Goal: Register for event/course

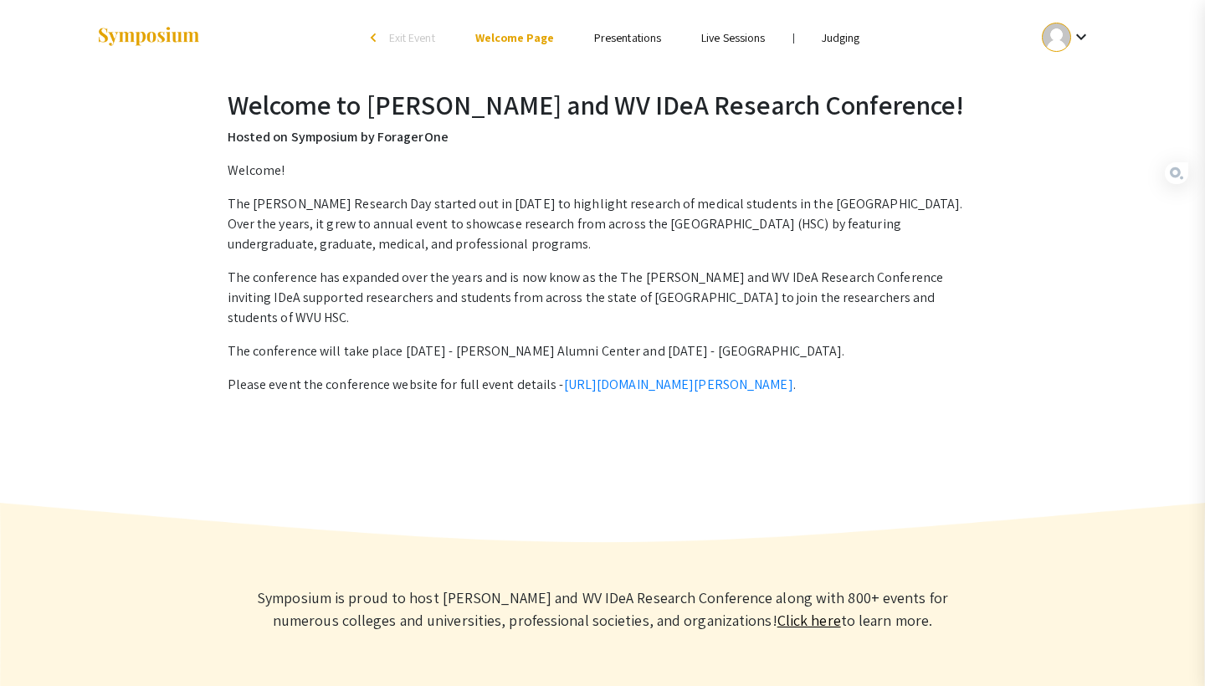
click at [837, 38] on link "Judging" at bounding box center [841, 37] width 38 height 15
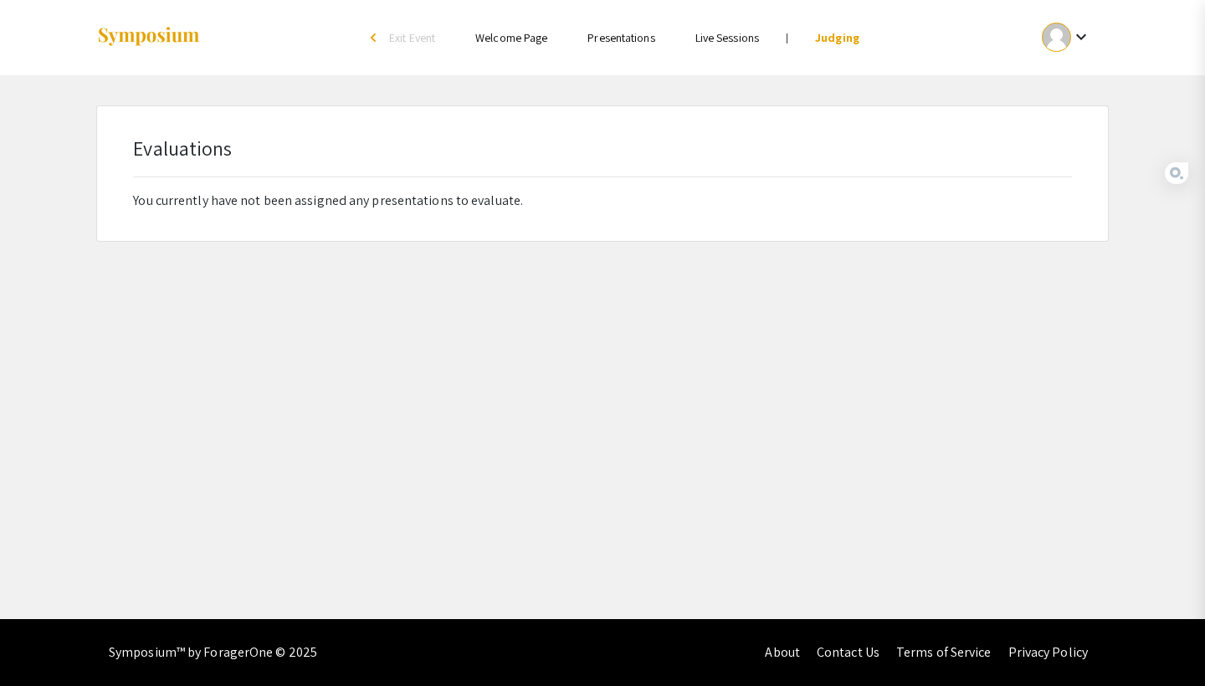
click at [852, 14] on ul "keyboard_arrow_down" at bounding box center [942, 37] width 334 height 75
click at [828, 39] on link "Judging" at bounding box center [837, 37] width 44 height 15
click at [833, 37] on link "Judging" at bounding box center [837, 37] width 44 height 15
click at [1043, 45] on div "keyboard_arrow_down" at bounding box center [1067, 37] width 58 height 38
click at [1053, 85] on button "My Account" at bounding box center [1075, 83] width 103 height 40
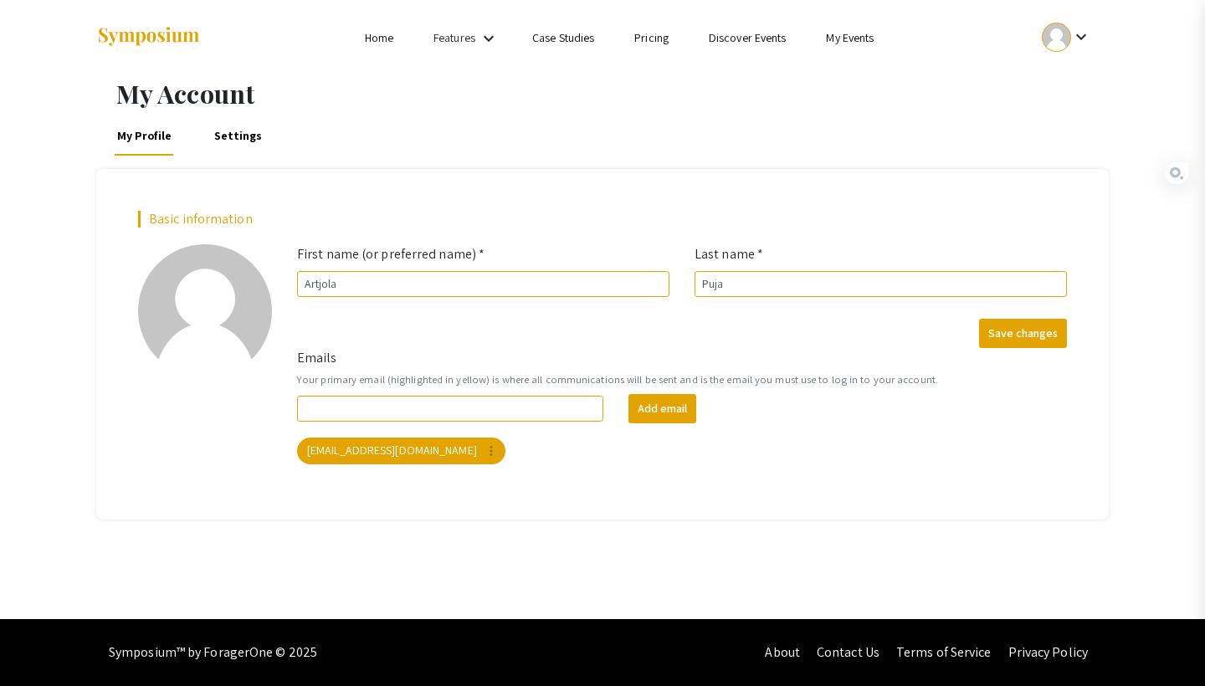
click at [866, 24] on ul "keyboard_arrow_down" at bounding box center [942, 37] width 334 height 75
click at [837, 47] on li "My Events" at bounding box center [850, 38] width 88 height 20
click at [837, 38] on link "My Events" at bounding box center [850, 37] width 48 height 15
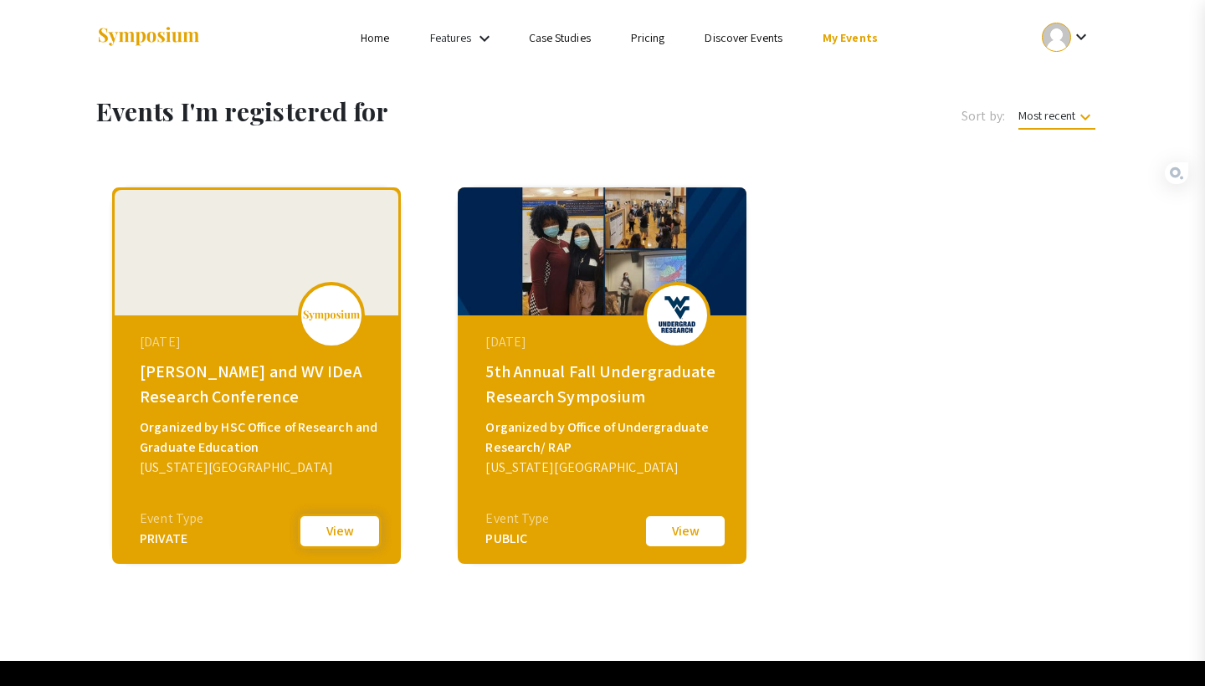
click at [342, 538] on button "View" at bounding box center [340, 531] width 84 height 35
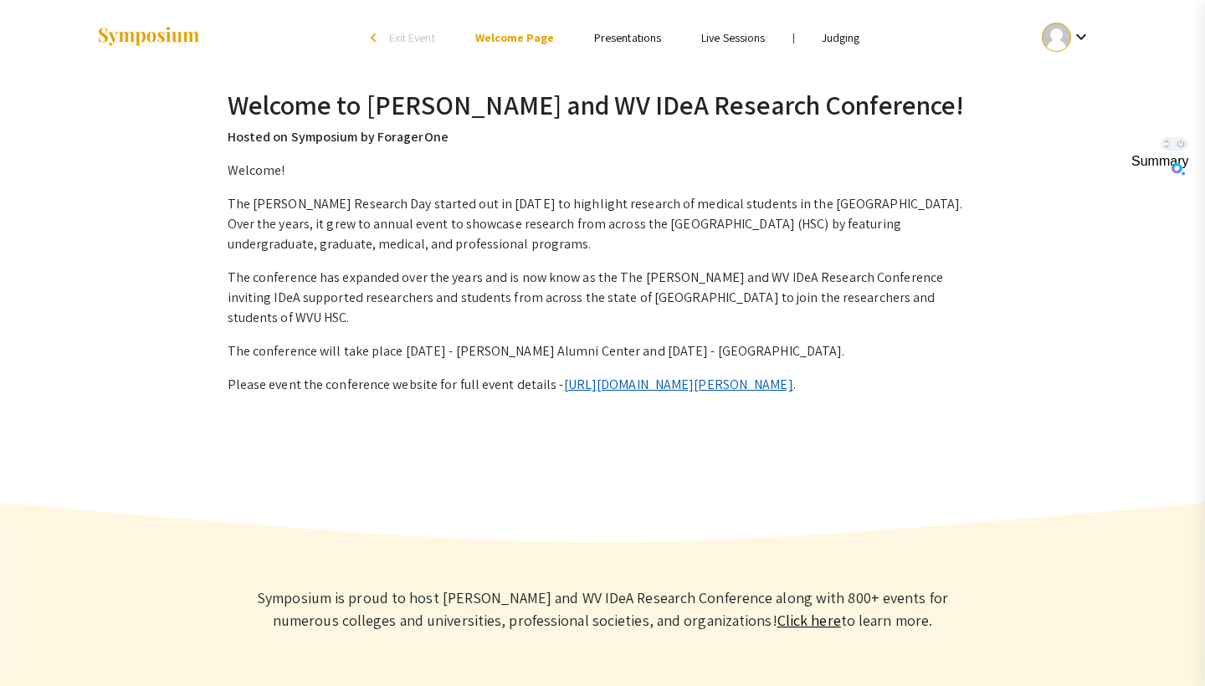
click at [591, 376] on link "[URL][DOMAIN_NAME][PERSON_NAME]" at bounding box center [678, 385] width 229 height 18
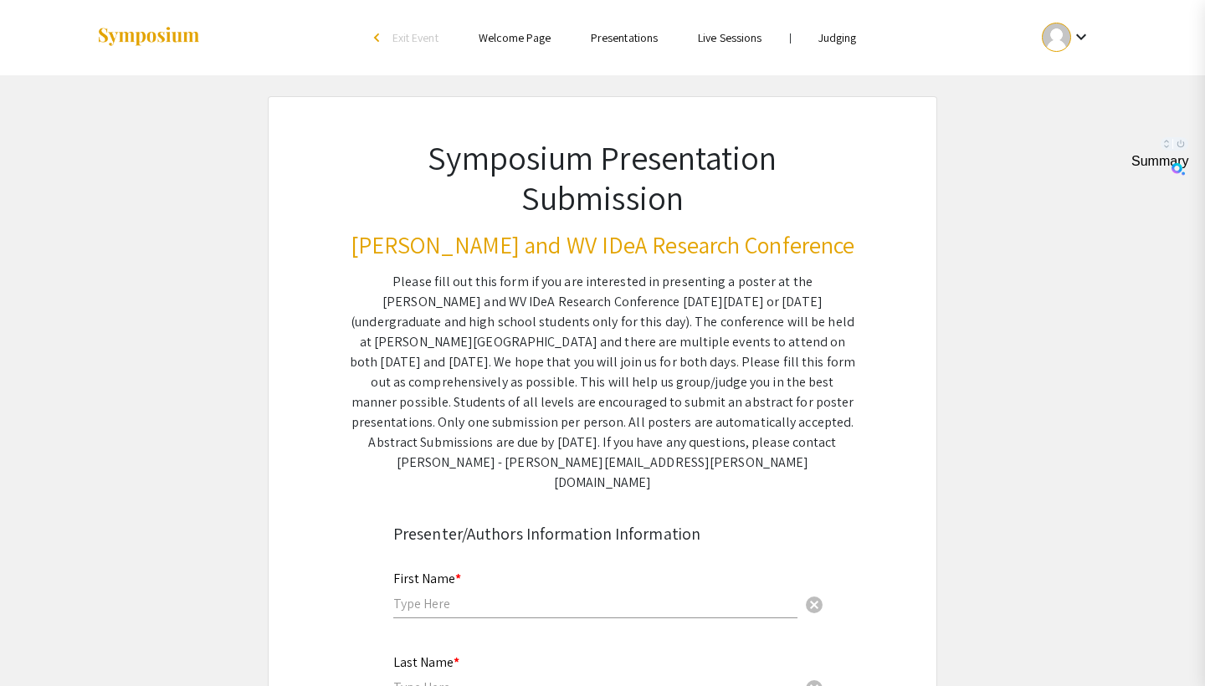
click at [828, 42] on link "Judging" at bounding box center [837, 37] width 38 height 15
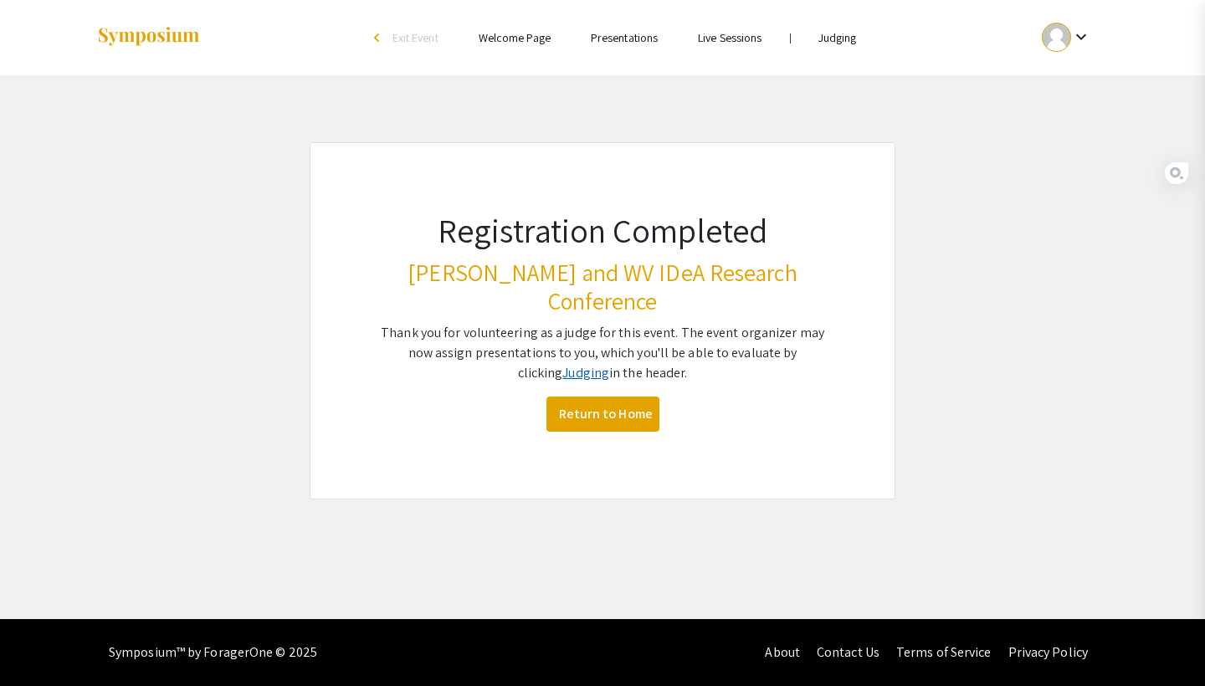
click at [573, 364] on link "Judging" at bounding box center [585, 373] width 47 height 18
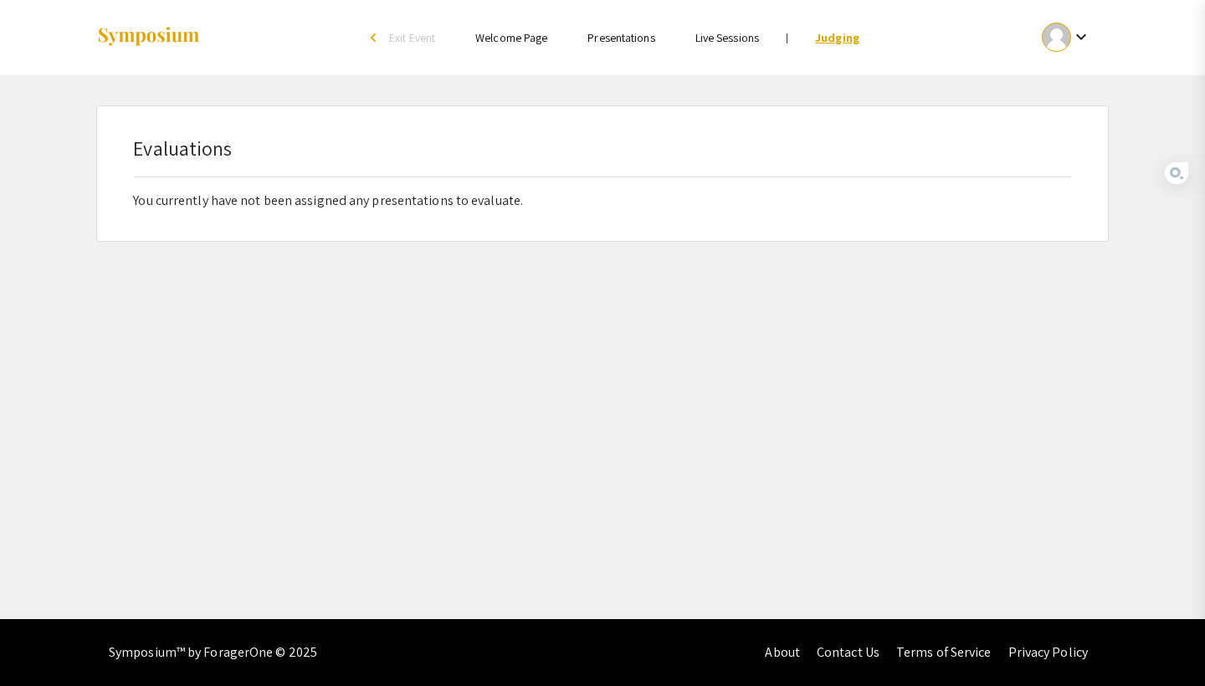
click at [851, 44] on link "Judging" at bounding box center [837, 37] width 44 height 15
click at [831, 35] on link "Judging" at bounding box center [837, 37] width 44 height 15
click at [846, 41] on link "Judging" at bounding box center [837, 37] width 44 height 15
click at [1072, 35] on mat-icon "keyboard_arrow_down" at bounding box center [1081, 37] width 20 height 20
click at [1060, 121] on button "My Submissions" at bounding box center [1075, 123] width 103 height 40
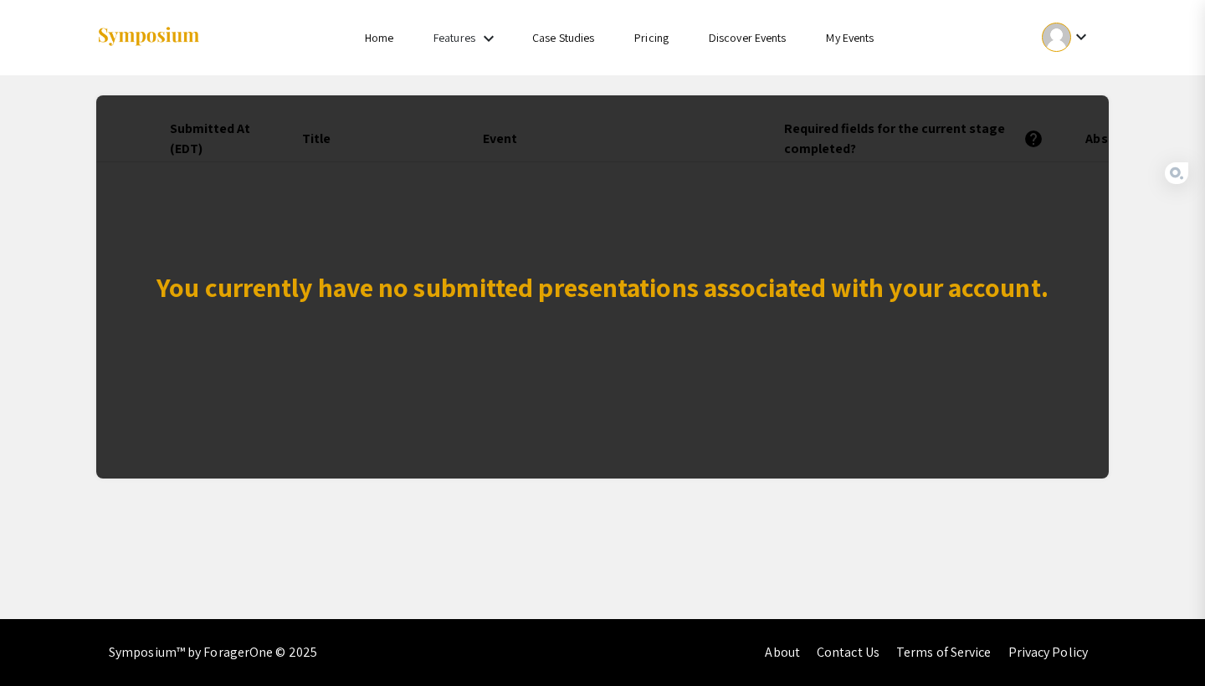
click at [1071, 33] on mat-icon "keyboard_arrow_down" at bounding box center [1081, 37] width 20 height 20
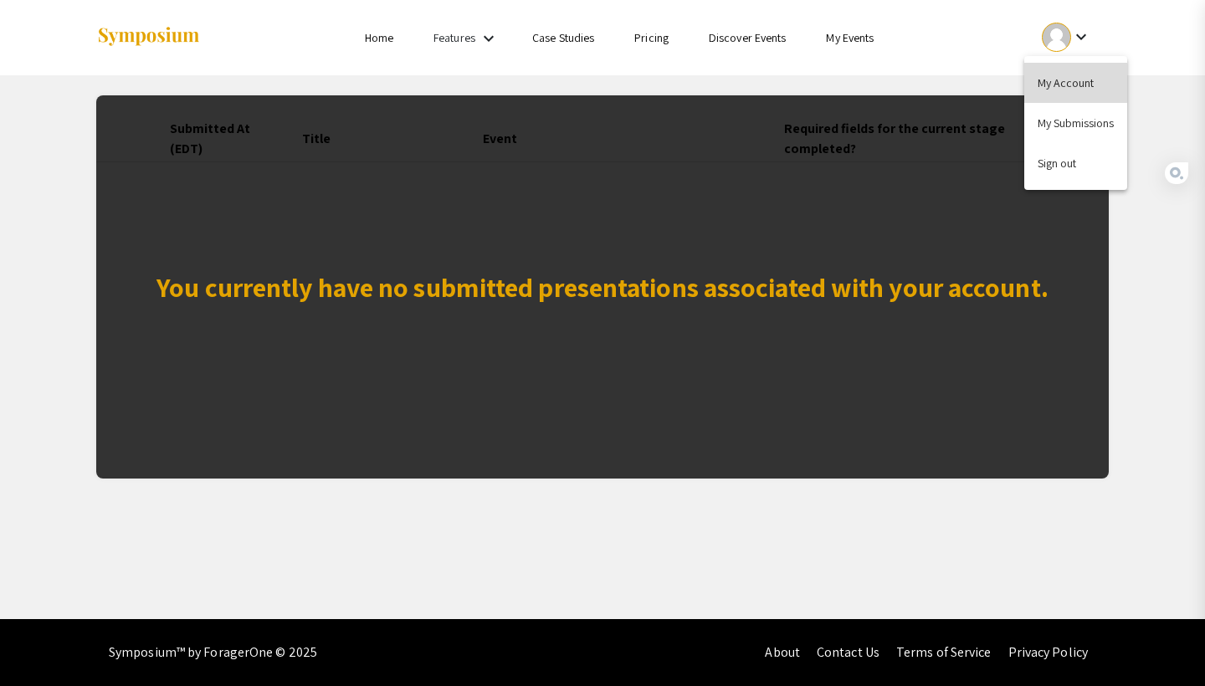
click at [1049, 84] on button "My Account" at bounding box center [1075, 83] width 103 height 40
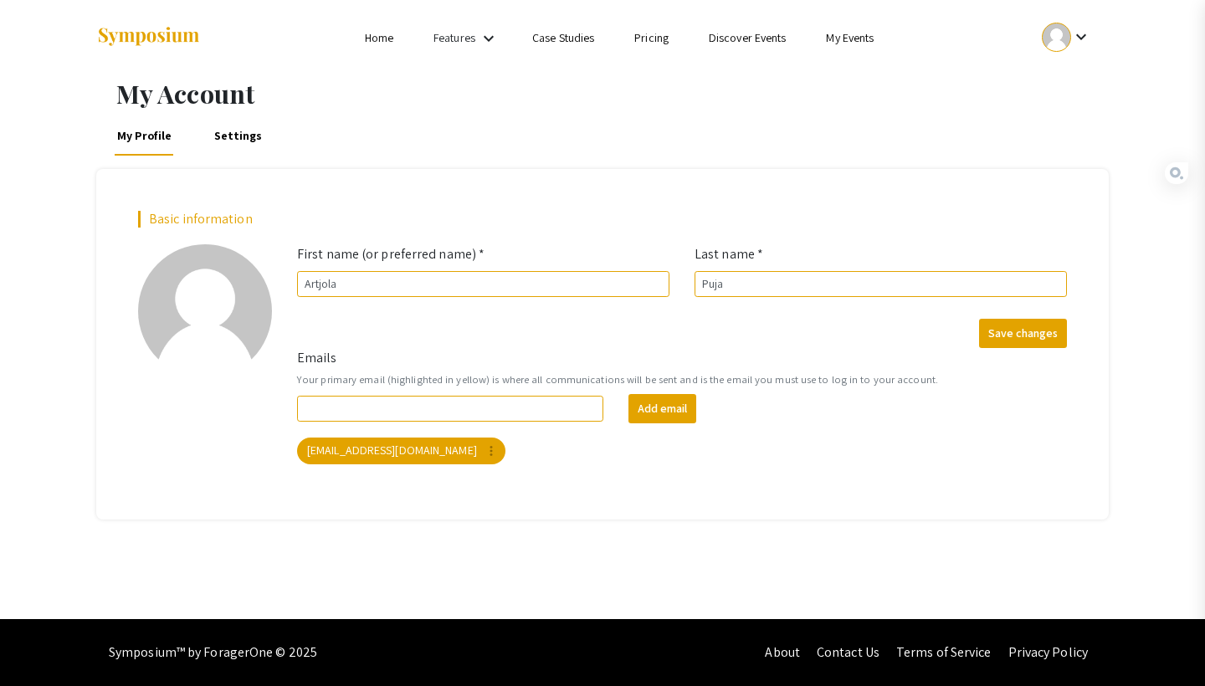
click at [835, 38] on link "My Events" at bounding box center [850, 37] width 48 height 15
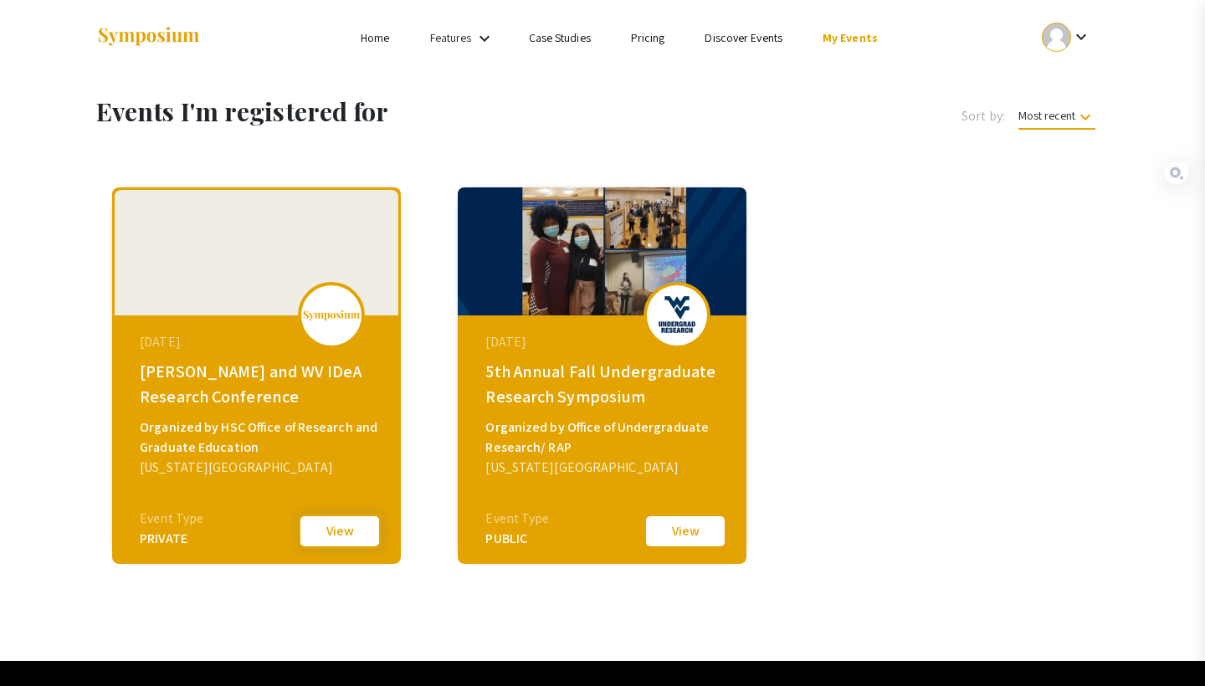
click at [323, 529] on button "View" at bounding box center [340, 531] width 84 height 35
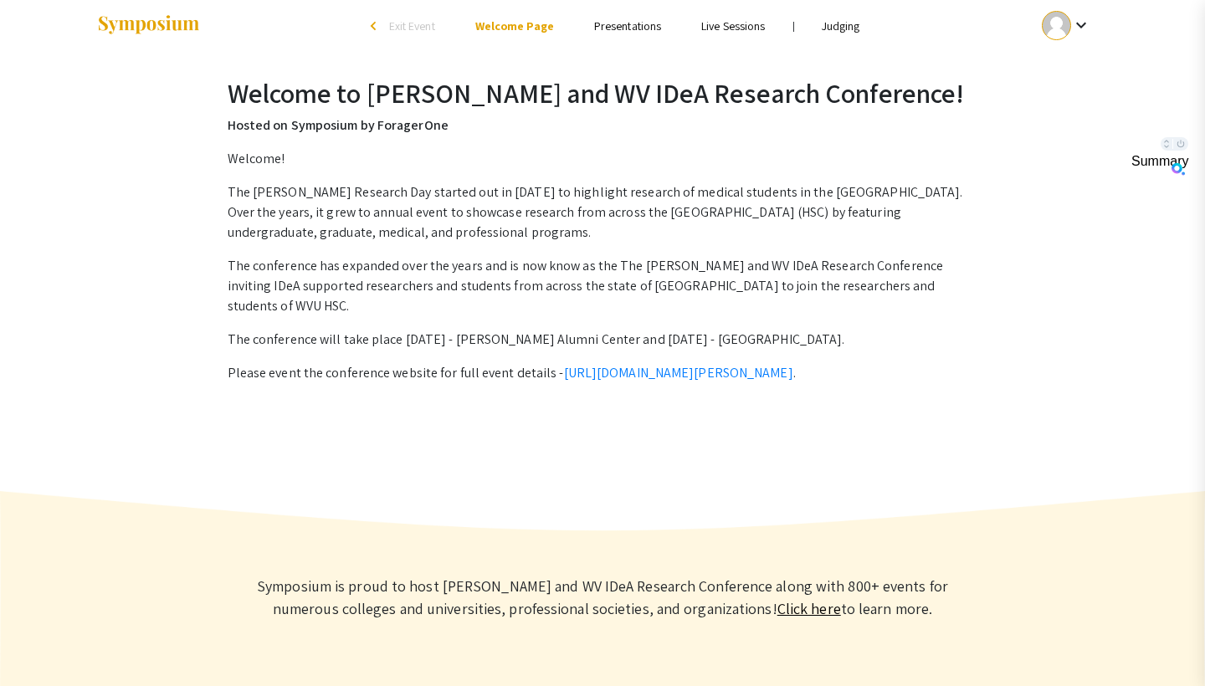
scroll to position [13, 0]
